Goal: Task Accomplishment & Management: Complete application form

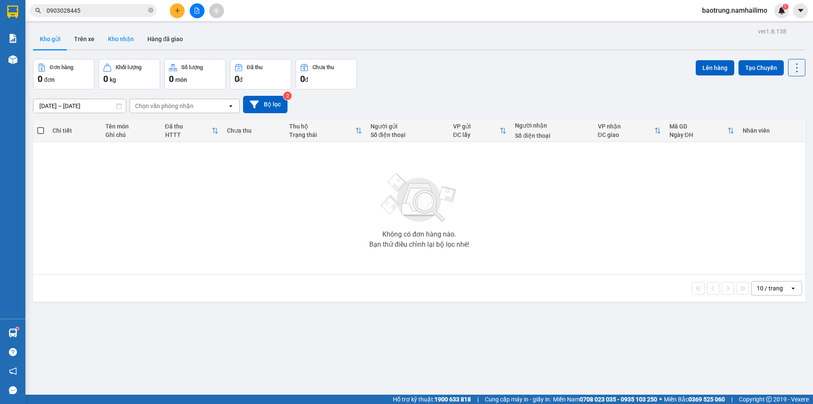
click at [111, 49] on button "Kho nhận" at bounding box center [120, 39] width 39 height 20
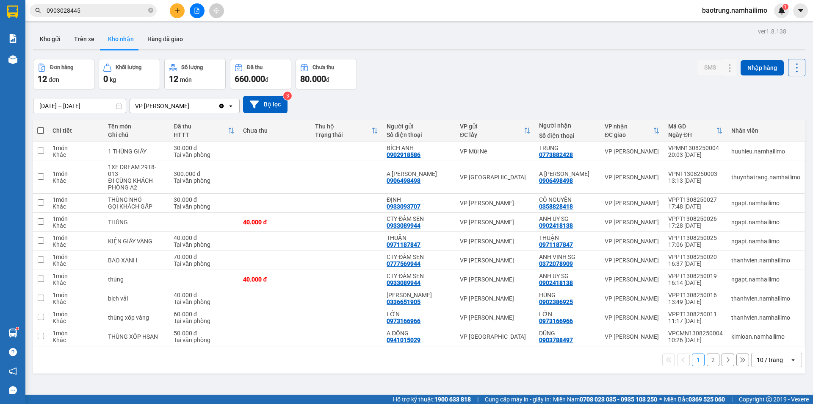
click at [711, 353] on button "2" at bounding box center [713, 359] width 13 height 13
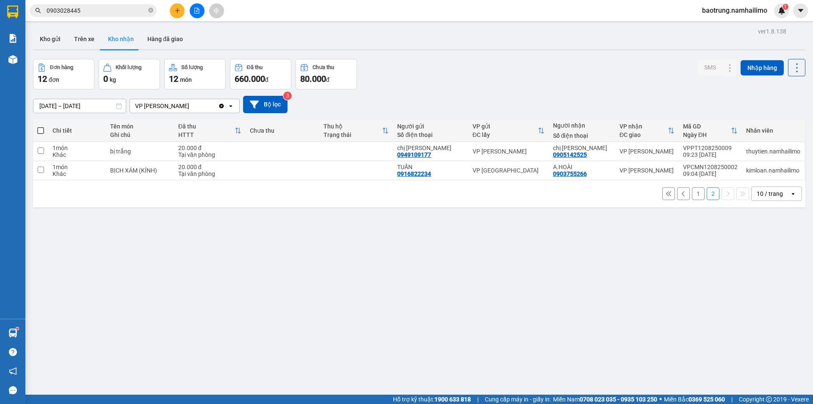
click at [694, 193] on button "1" at bounding box center [698, 193] width 13 height 13
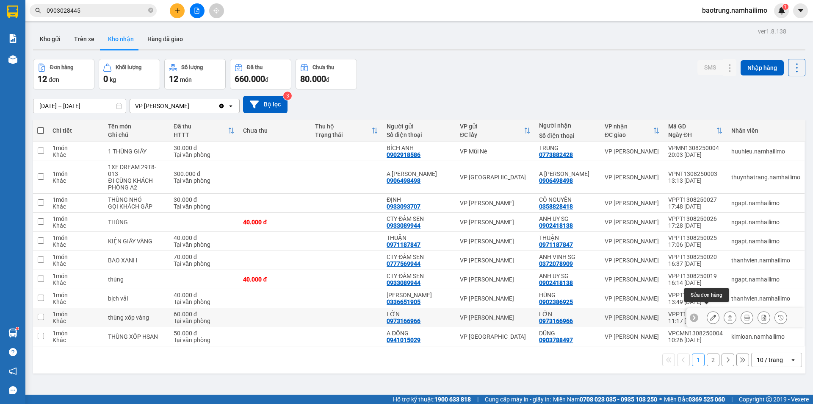
click at [710, 314] on icon at bounding box center [713, 317] width 6 height 6
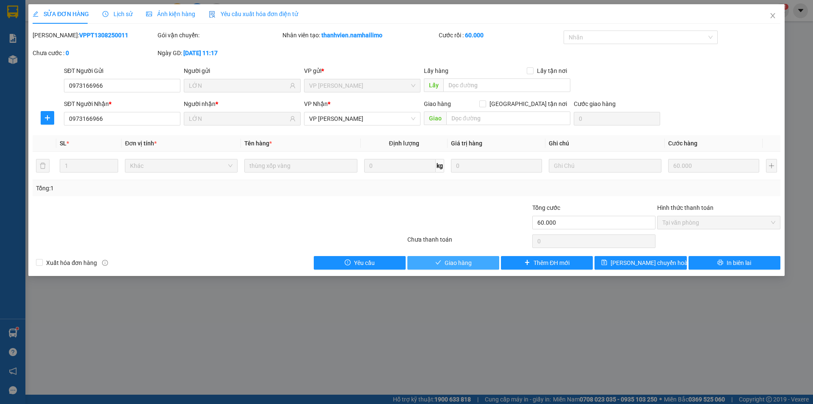
click at [476, 262] on button "Giao hàng" at bounding box center [453, 263] width 92 height 14
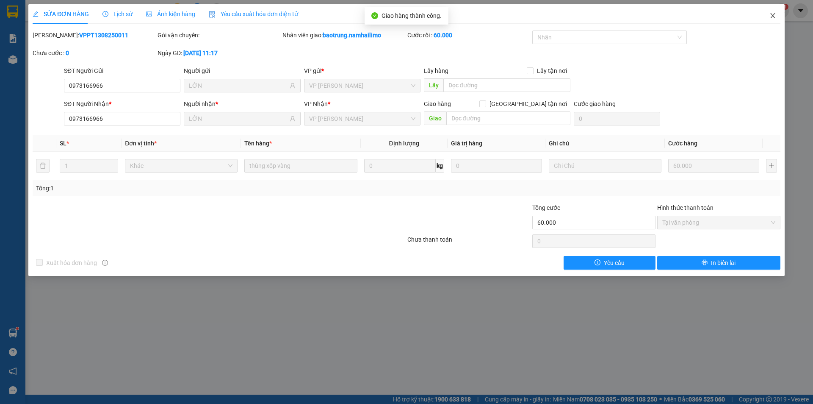
click at [773, 14] on icon "close" at bounding box center [773, 15] width 7 height 7
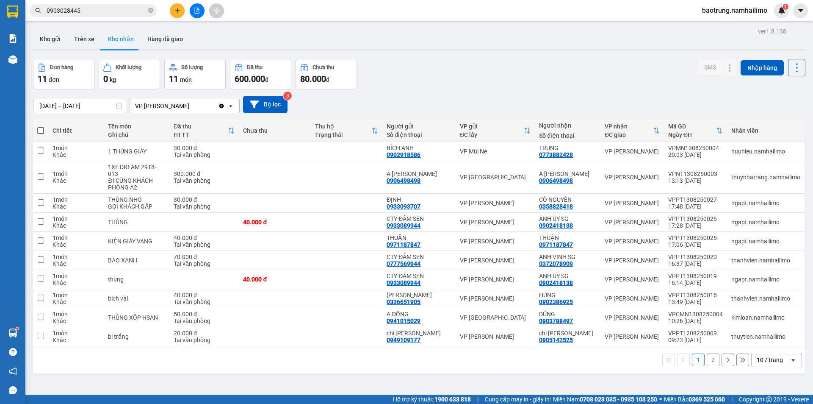
click at [707, 354] on button "2" at bounding box center [713, 359] width 13 height 13
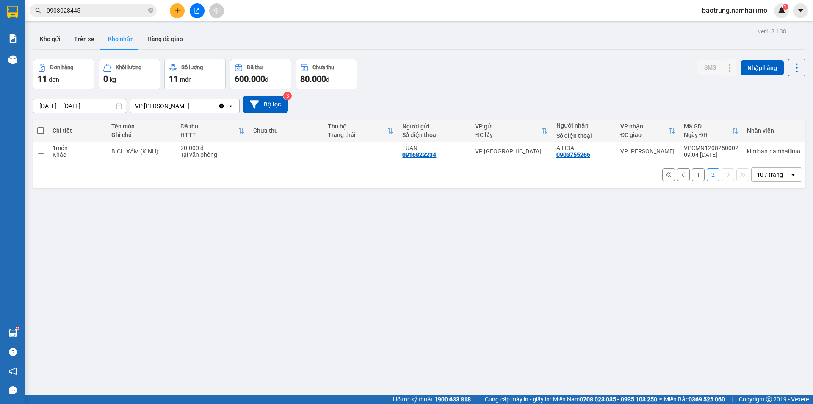
click at [695, 173] on button "1" at bounding box center [698, 174] width 13 height 13
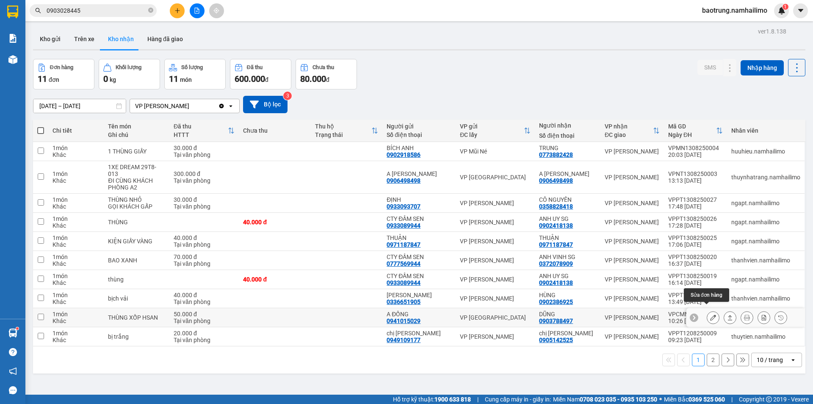
click at [707, 311] on button at bounding box center [713, 317] width 12 height 15
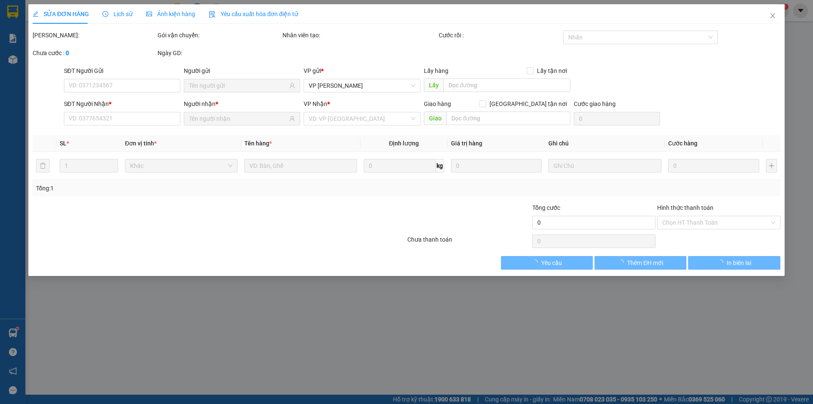
type input "0941015029"
type input "A ĐỒNG"
type input "0903788497"
type input "DŨNG"
type input "50.000"
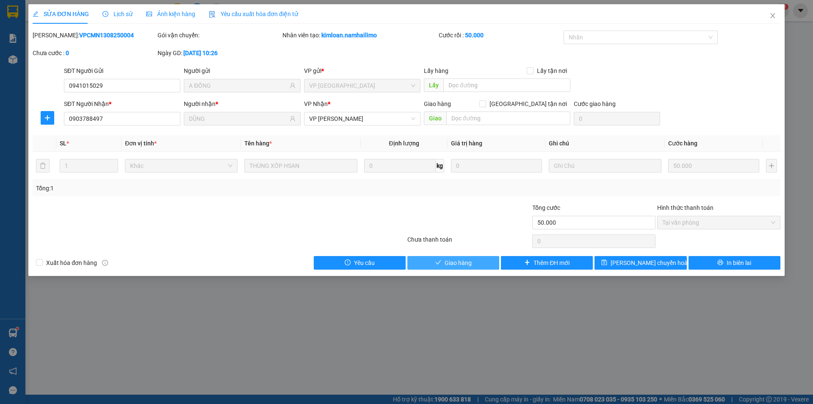
drag, startPoint x: 443, startPoint y: 262, endPoint x: 431, endPoint y: 262, distance: 11.4
click at [443, 261] on button "Giao hàng" at bounding box center [453, 263] width 92 height 14
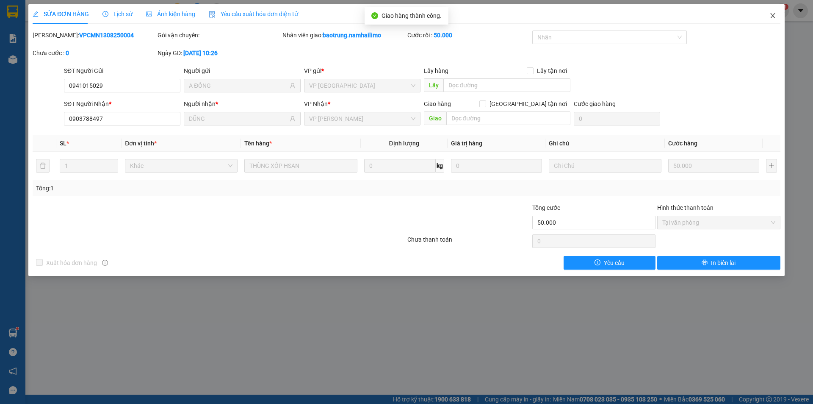
click at [772, 11] on span "Close" at bounding box center [773, 16] width 24 height 24
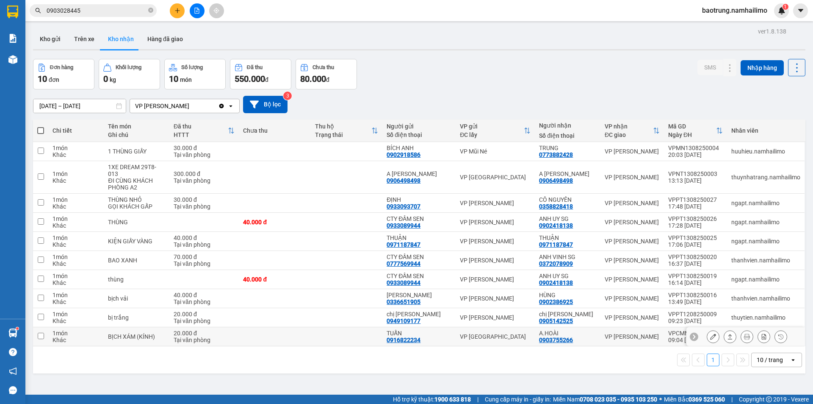
click at [710, 333] on icon at bounding box center [713, 336] width 6 height 6
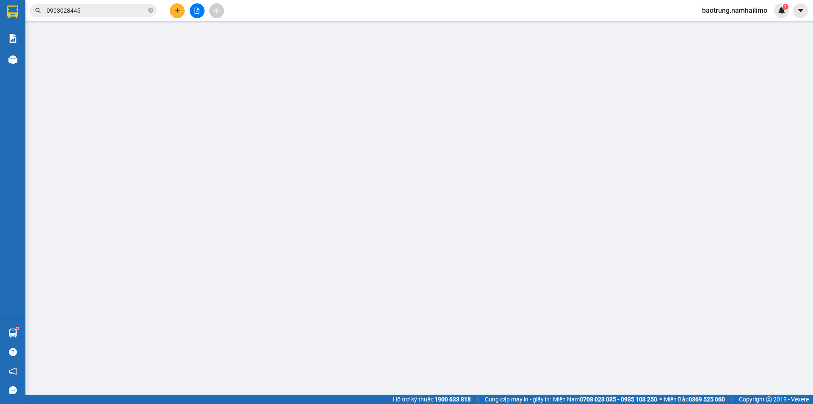
type input "0916822234"
type input "TUẤN"
type input "0903755266"
type input "A.HOÀI"
type input "20.000"
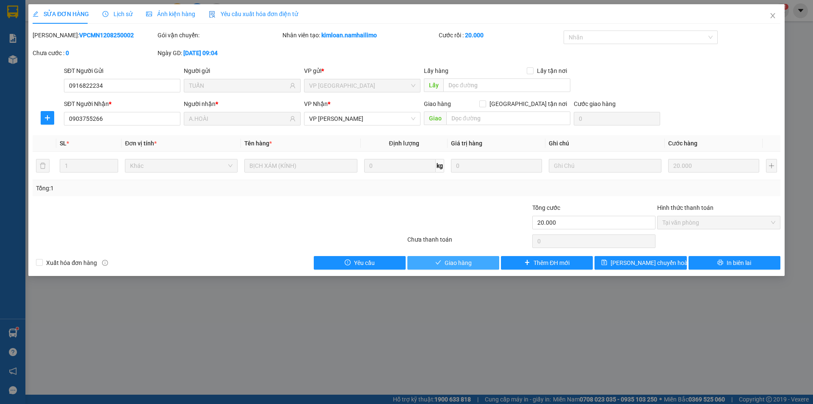
click at [452, 262] on span "Giao hàng" at bounding box center [458, 262] width 27 height 9
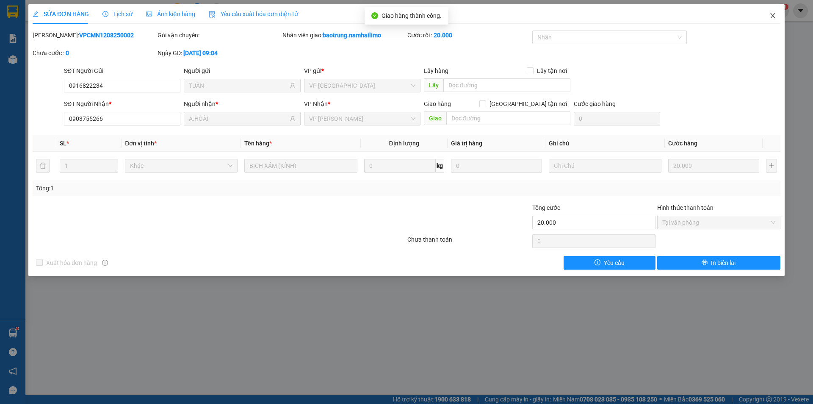
click at [774, 14] on icon "close" at bounding box center [773, 15] width 7 height 7
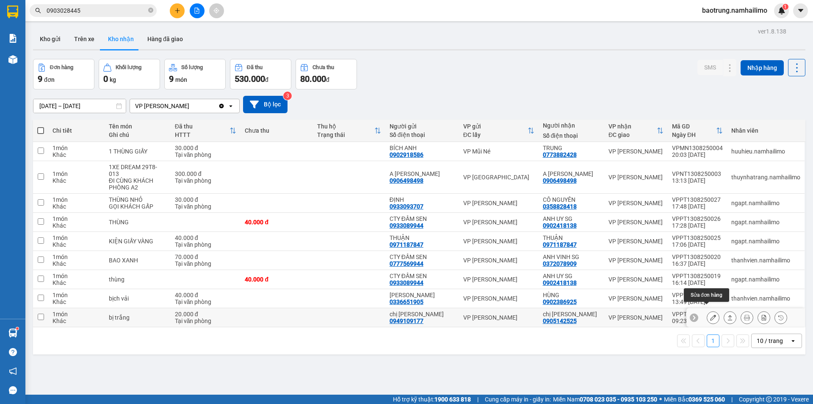
click at [710, 314] on icon at bounding box center [713, 317] width 6 height 6
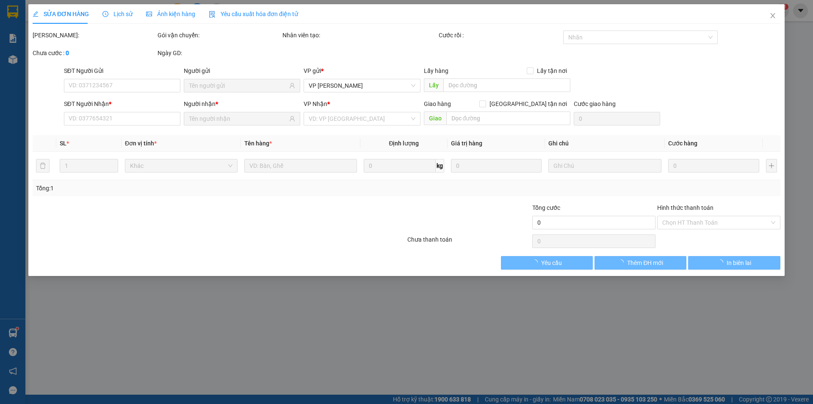
type input "0949109177"
type input "chị [PERSON_NAME]"
type input "0905142525"
type input "chị [PERSON_NAME]"
type input "20.000"
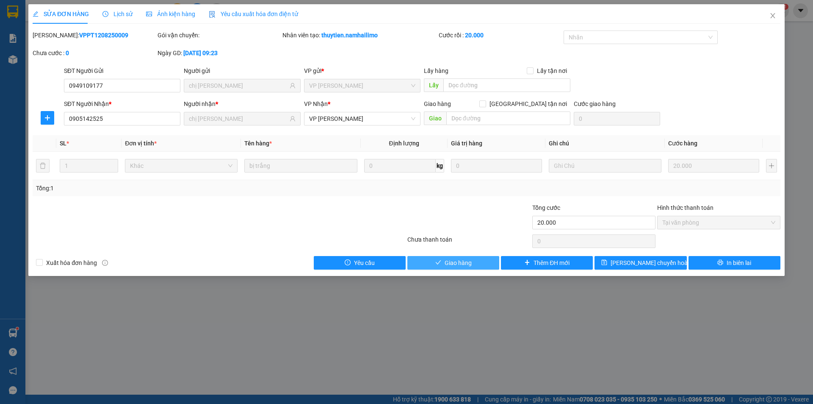
drag, startPoint x: 456, startPoint y: 260, endPoint x: 452, endPoint y: 252, distance: 8.1
click at [457, 259] on span "Giao hàng" at bounding box center [458, 262] width 27 height 9
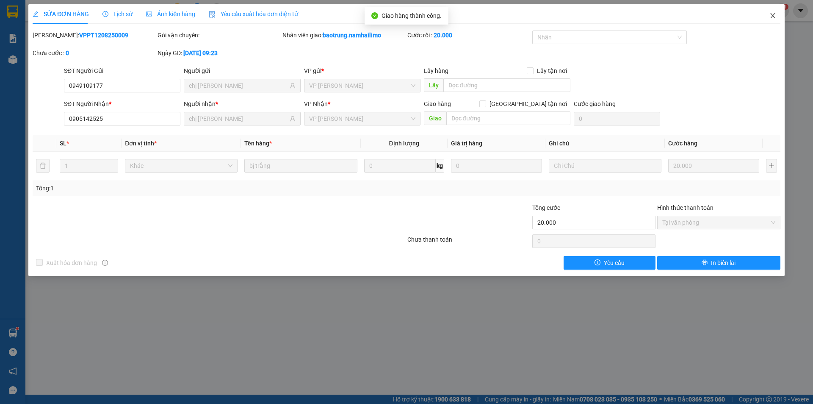
click at [775, 18] on icon "close" at bounding box center [772, 15] width 5 height 5
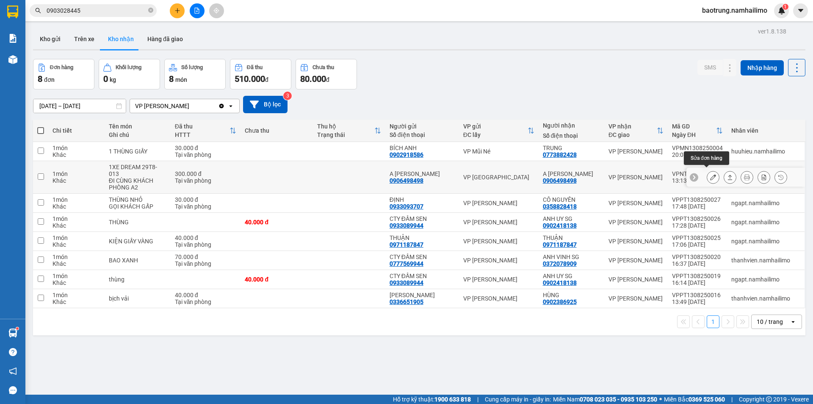
click at [710, 174] on icon at bounding box center [713, 177] width 6 height 6
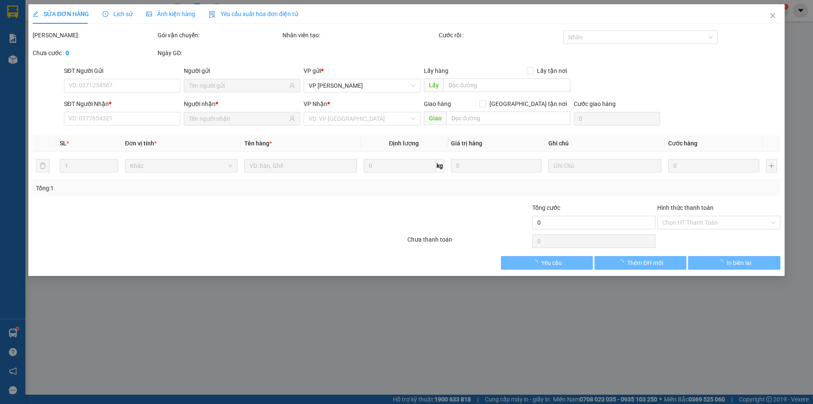
type input "0906498498"
type input "A [PERSON_NAME]"
type input "0906498498"
type input "A [PERSON_NAME]"
type input "300.000"
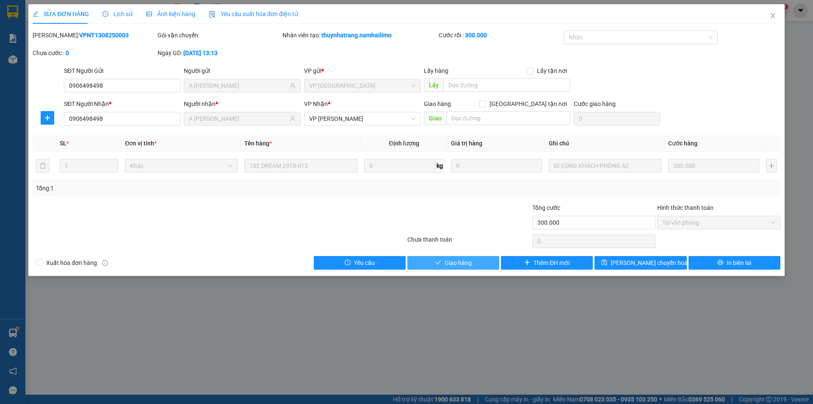
drag, startPoint x: 452, startPoint y: 259, endPoint x: 651, endPoint y: 189, distance: 211.5
click at [453, 259] on span "Giao hàng" at bounding box center [458, 262] width 27 height 9
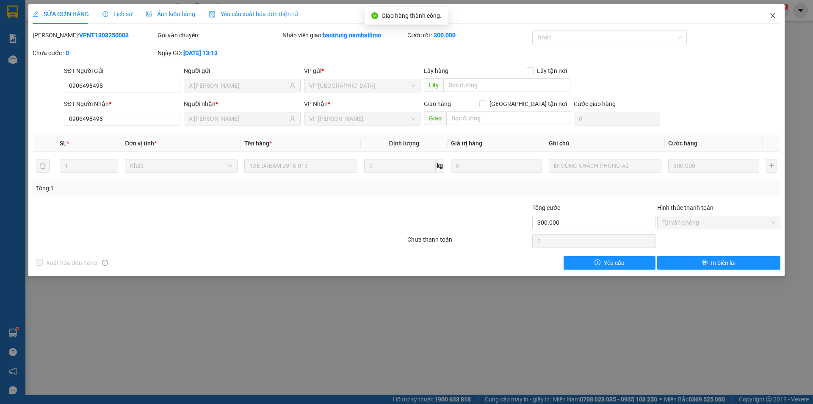
click at [770, 13] on icon "close" at bounding box center [773, 15] width 7 height 7
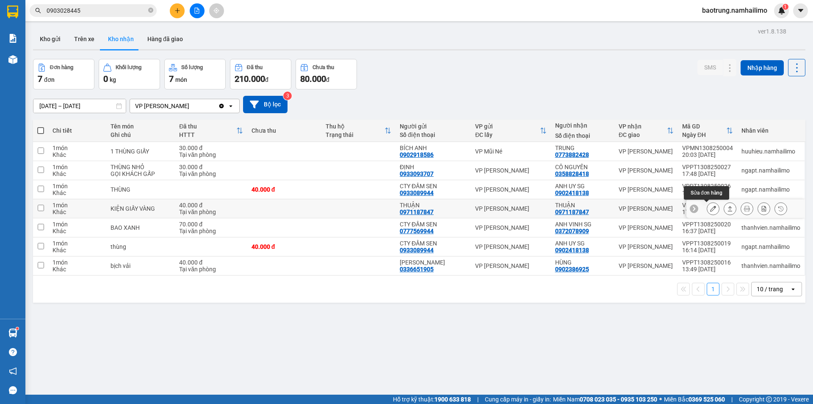
click at [708, 212] on button at bounding box center [713, 208] width 12 height 15
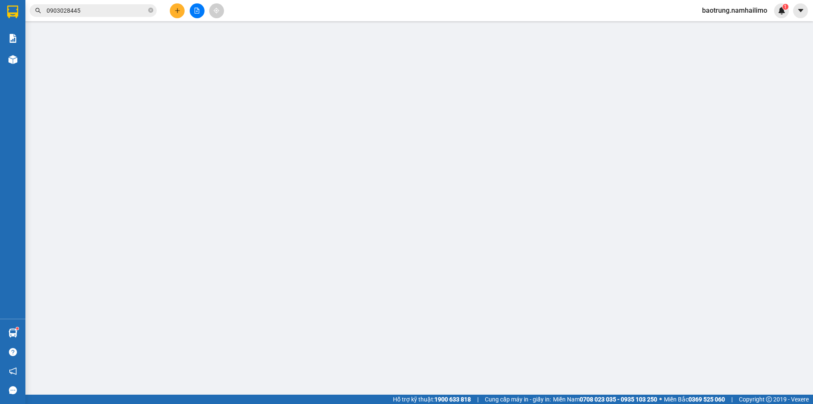
type input "0971187847"
type input "THUẬN"
type input "0971187847"
type input "THUẬN"
type input "40.000"
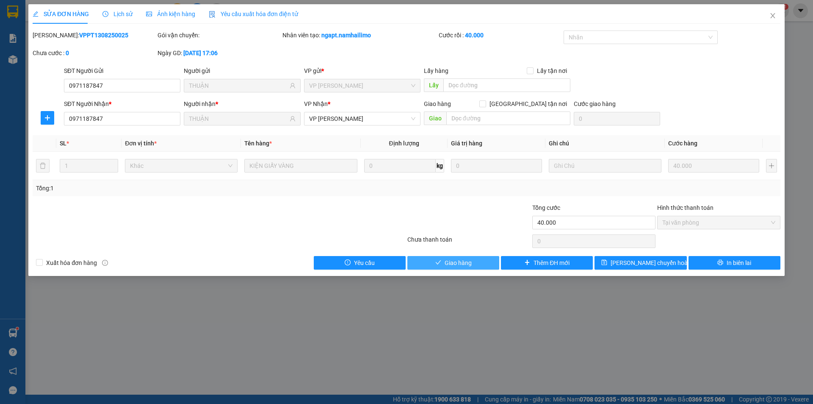
click at [450, 261] on span "Giao hàng" at bounding box center [458, 262] width 27 height 9
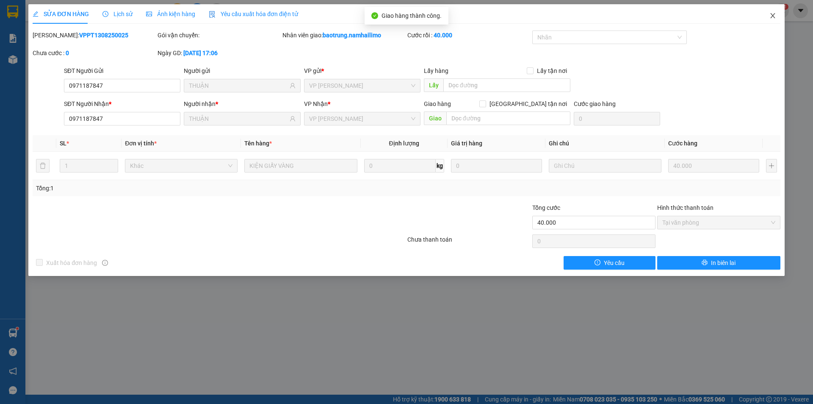
click at [776, 11] on span "Close" at bounding box center [773, 16] width 24 height 24
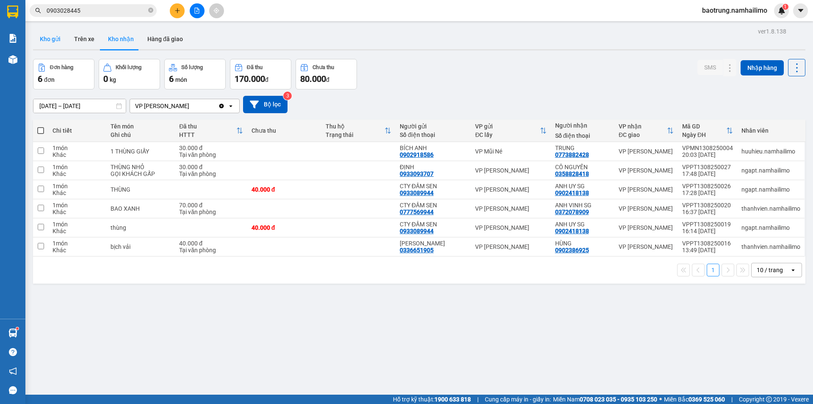
click at [61, 38] on button "Kho gửi" at bounding box center [50, 39] width 34 height 20
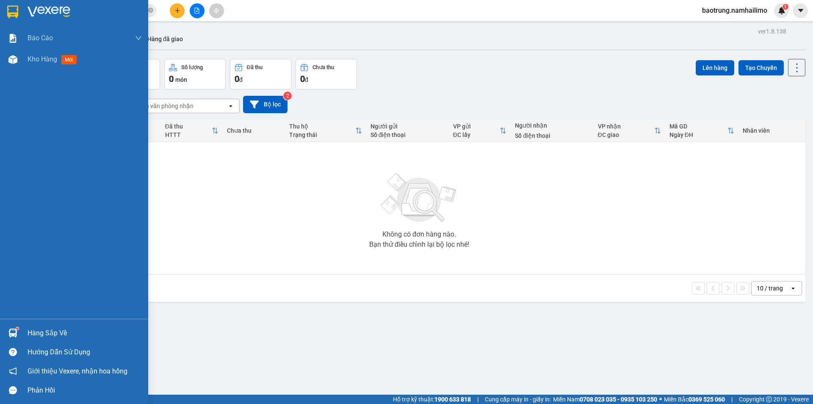
click at [42, 332] on div "Hàng sắp về" at bounding box center [85, 333] width 114 height 13
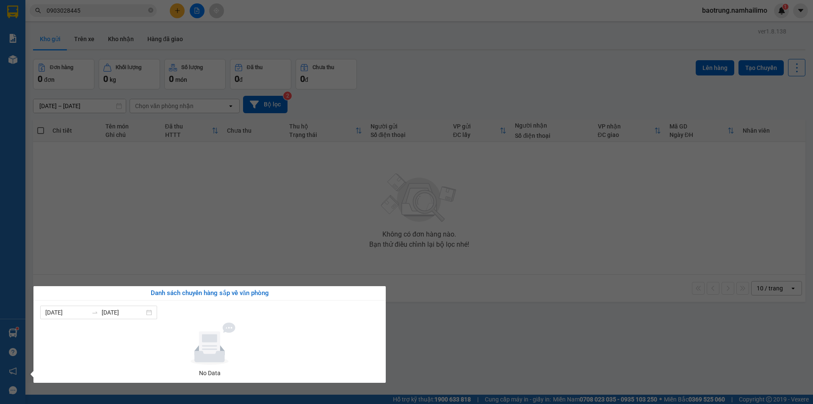
click at [286, 230] on section "Kết quả tìm kiếm ( 13 ) Bộ lọc Mã ĐH Trạng thái Món hàng Tổng cước Chưa cước Ng…" at bounding box center [406, 202] width 813 height 404
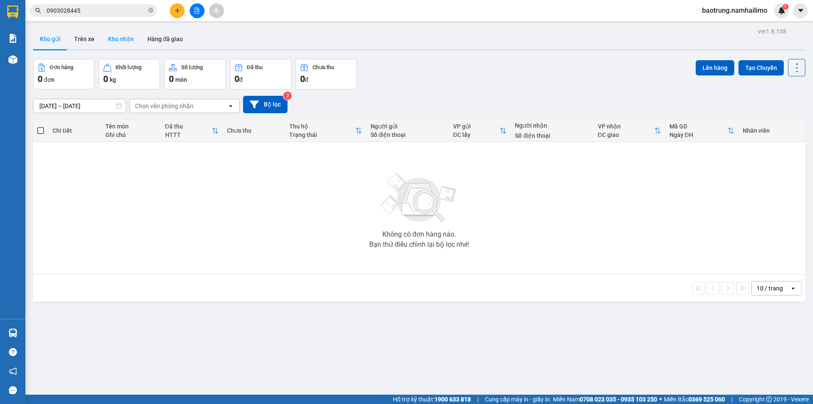
click at [121, 33] on button "Kho nhận" at bounding box center [120, 39] width 39 height 20
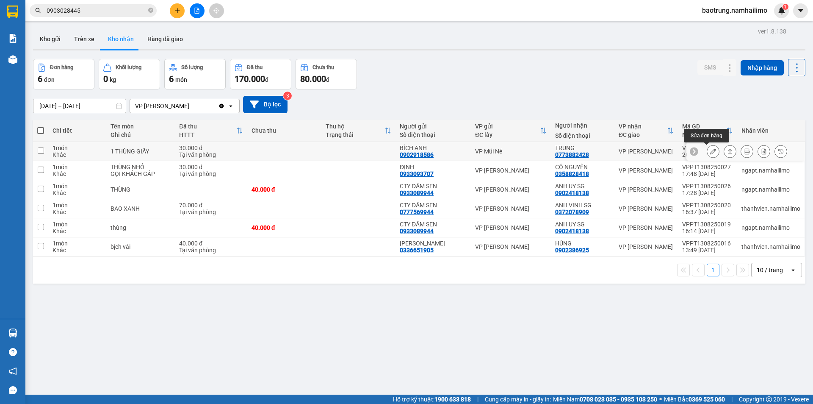
click at [710, 152] on icon at bounding box center [713, 151] width 6 height 6
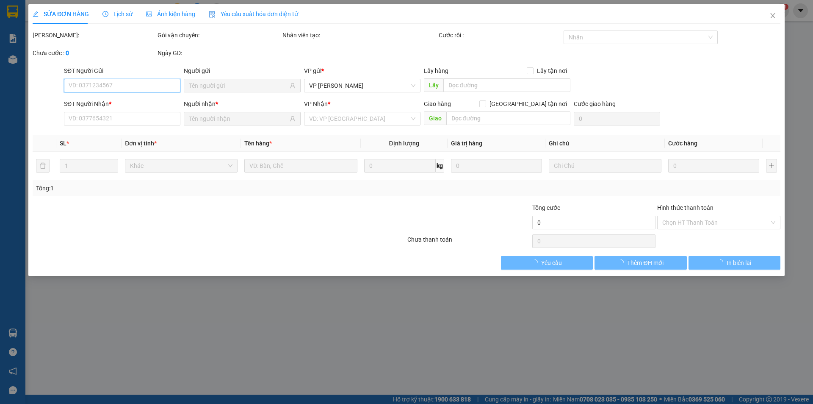
type input "0902918586"
type input "BÍCH ANH"
type input "0773882428"
type input "TRUNG"
type input "30.000"
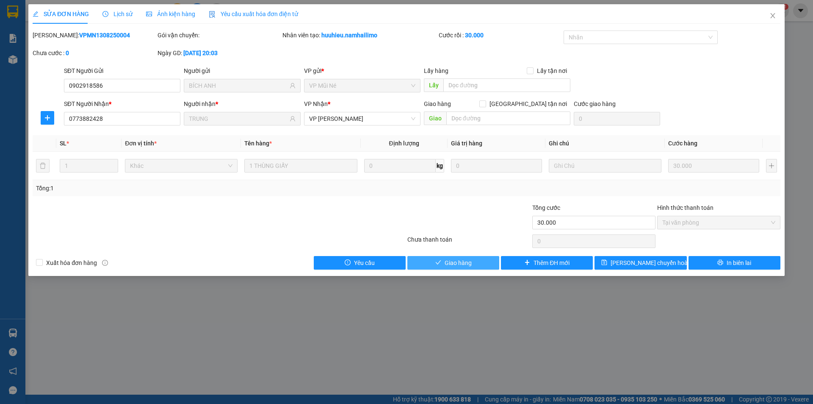
click at [462, 267] on span "Giao hàng" at bounding box center [458, 262] width 27 height 9
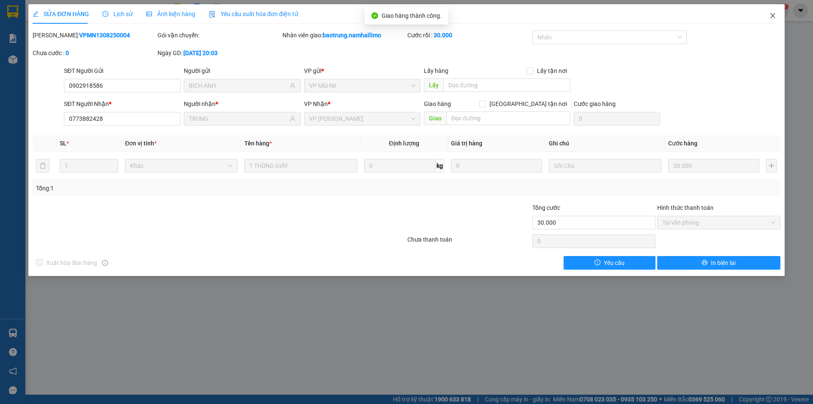
click at [773, 16] on icon "close" at bounding box center [772, 15] width 5 height 5
